Goal: Participate in discussion: Engage in conversation with other users on a specific topic

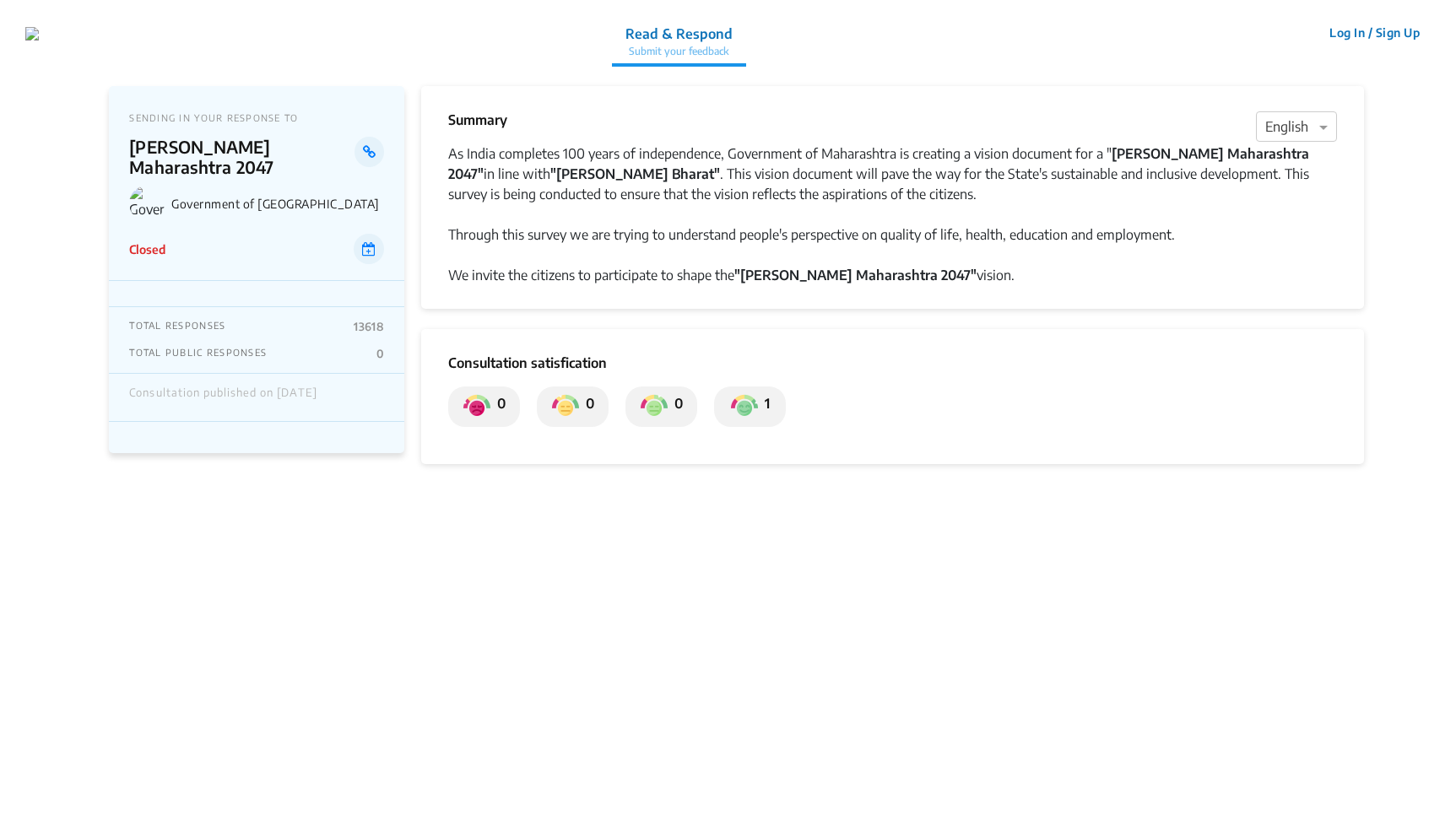
click at [810, 267] on strong ""[PERSON_NAME] Maharashtra 2047"" at bounding box center [855, 275] width 242 height 17
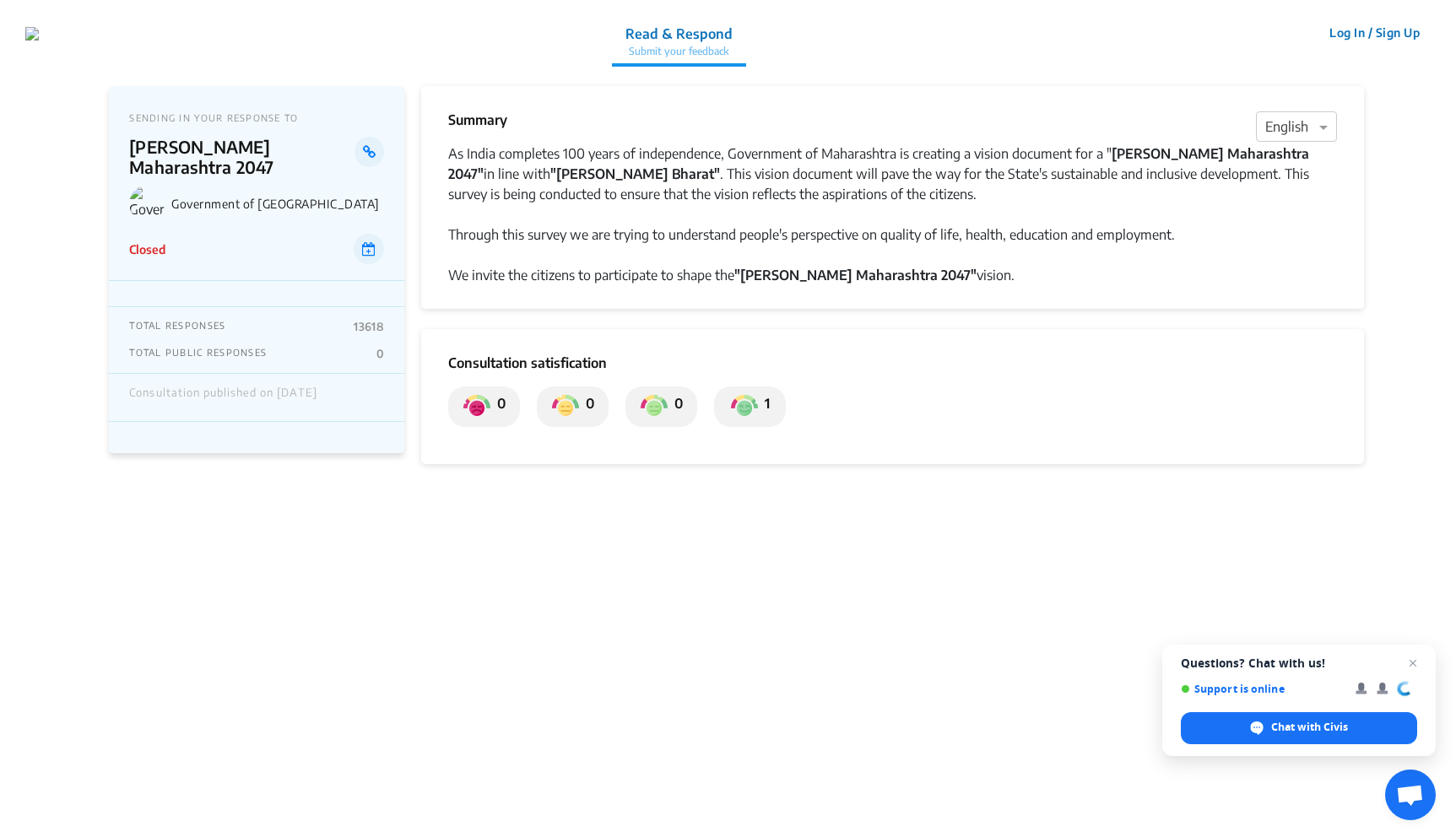
click at [256, 146] on p "[PERSON_NAME] Maharashtra 2047" at bounding box center [241, 158] width 225 height 41
type textarea "Maharashtra"
click at [256, 146] on p "[PERSON_NAME] Maharashtra 2047" at bounding box center [241, 158] width 225 height 41
copy p "[PERSON_NAME] Maharashtra 2047"
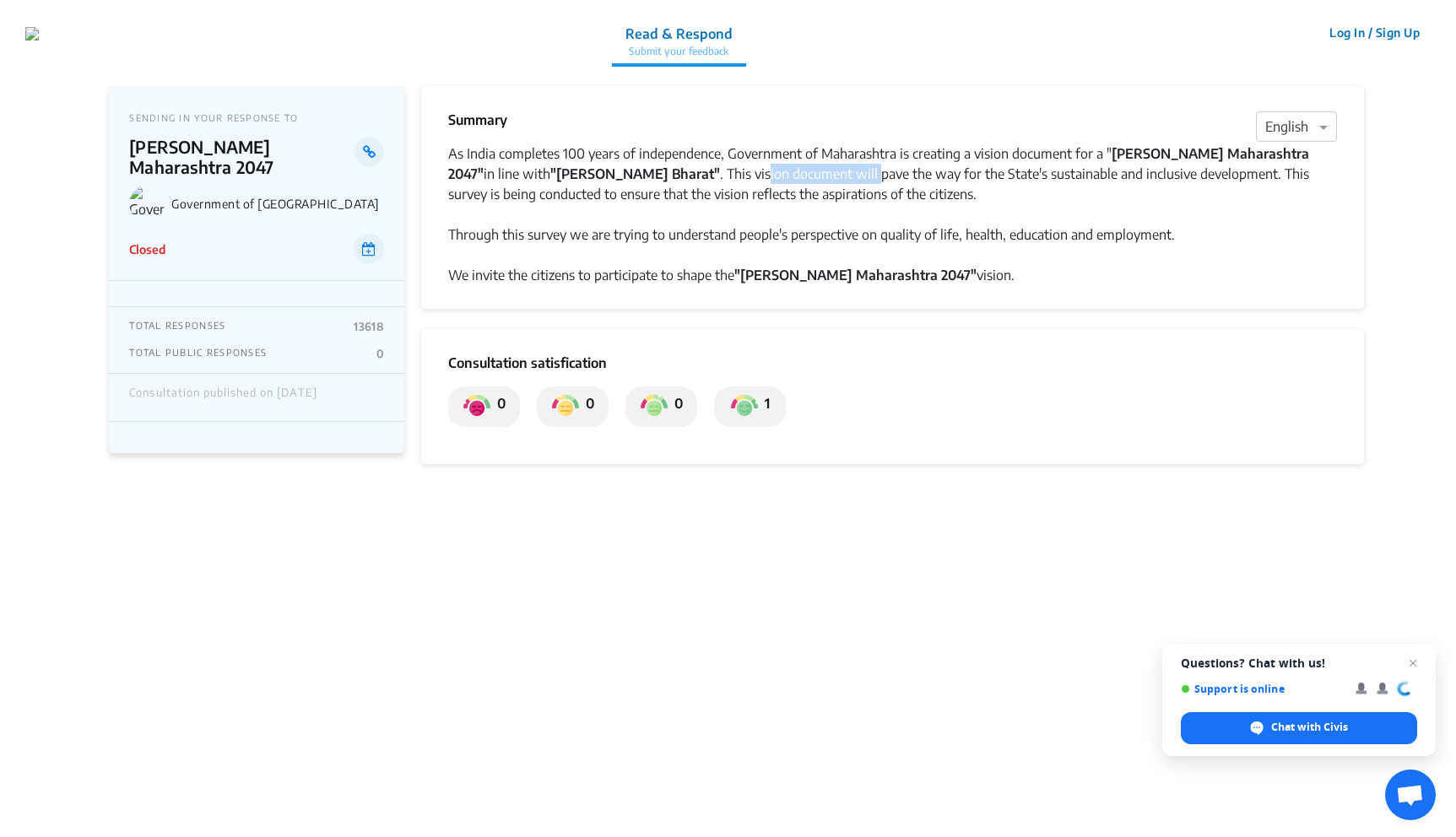
drag, startPoint x: 621, startPoint y: 166, endPoint x: 733, endPoint y: 177, distance: 112.5
type textarea "ion document will"
click at [733, 177] on div "As India completes 100 years of independence, Government of Maharashtra is crea…" at bounding box center [893, 174] width 888 height 61
click at [293, 234] on div "Closed" at bounding box center [256, 248] width 255 height 31
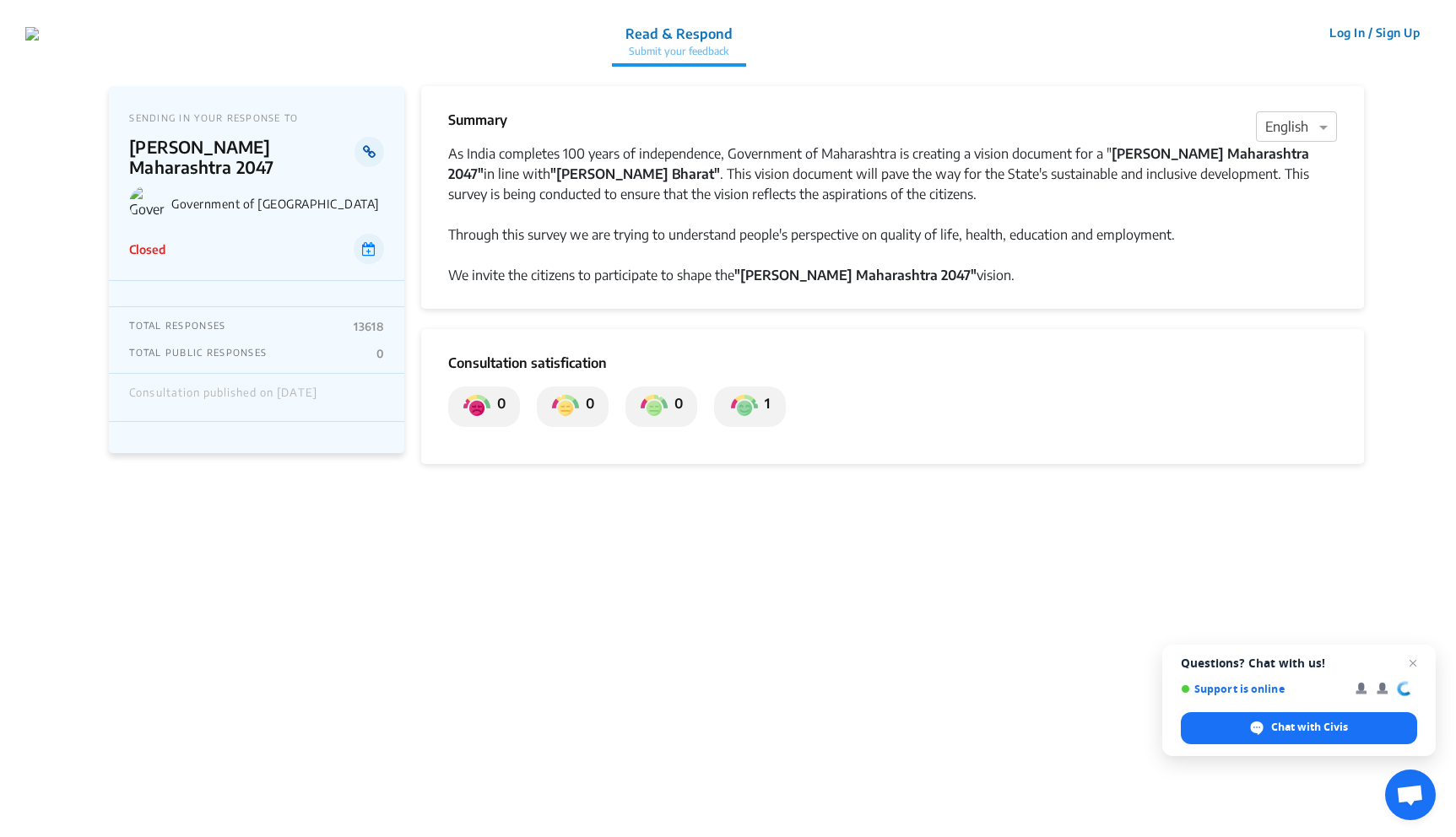
click at [375, 150] on link at bounding box center [369, 152] width 30 height 31
